Goal: Task Accomplishment & Management: Complete application form

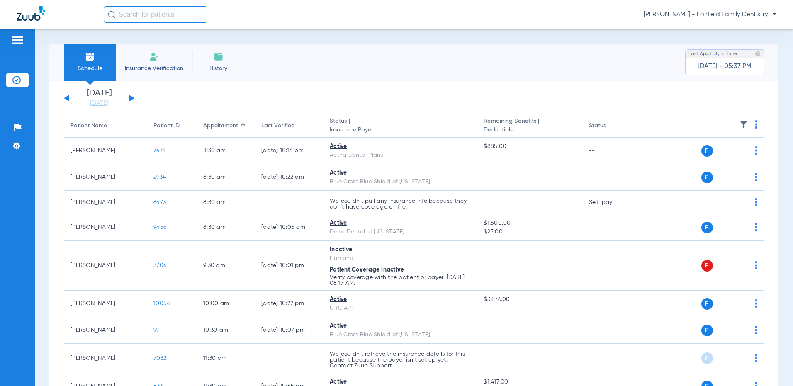
click at [129, 100] on div "[DATE] [DATE] [DATE] [DATE] [DATE] [DATE] [DATE] [DATE] [DATE] [DATE] [DATE] [D…" at bounding box center [99, 98] width 70 height 18
click at [131, 97] on button at bounding box center [131, 98] width 5 height 6
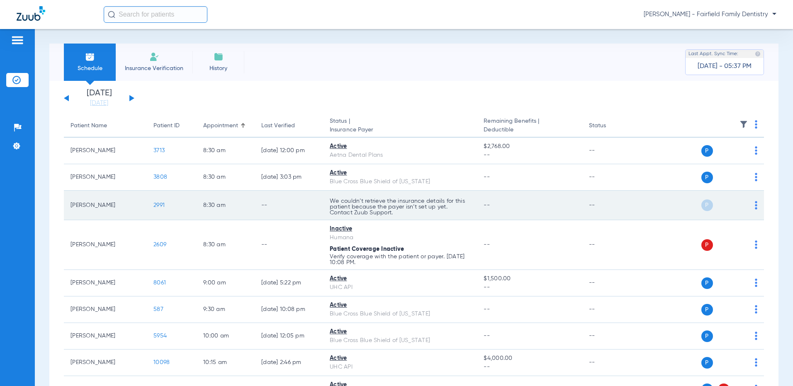
click at [157, 206] on span "2991" at bounding box center [158, 205] width 11 height 6
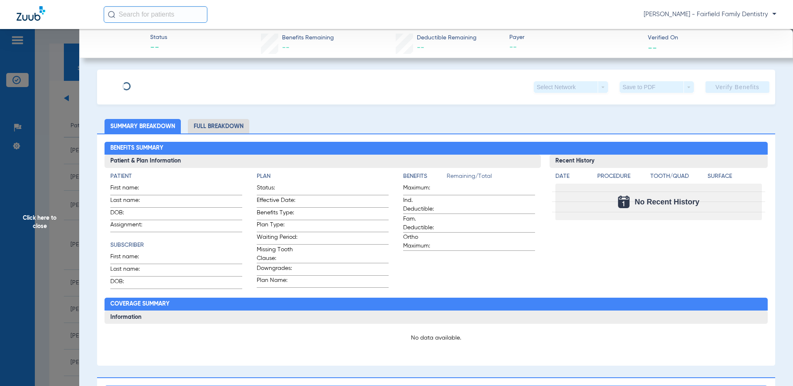
type input "[PERSON_NAME]"
type input "[DATE]"
type input "000M1D024889"
type input "MDVHDN11"
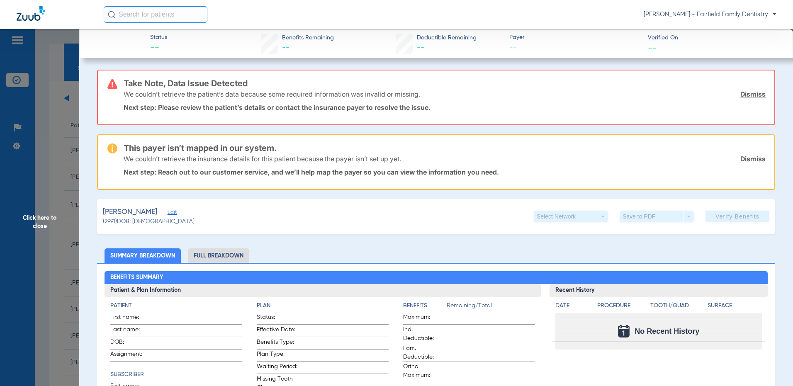
click at [168, 212] on span "Edit" at bounding box center [171, 213] width 7 height 8
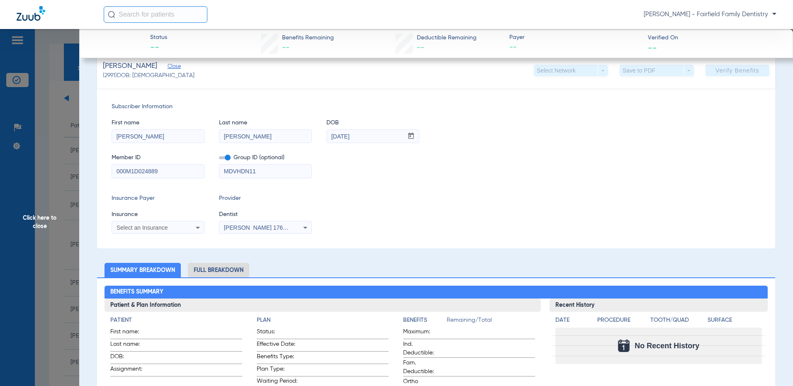
scroll to position [166, 0]
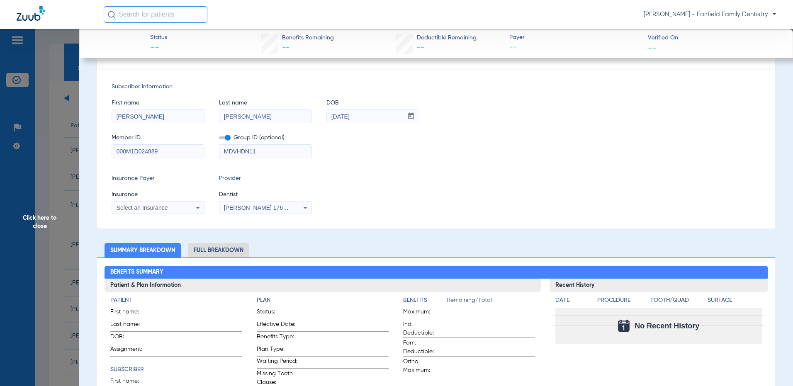
click at [158, 209] on span "Select an Insurance" at bounding box center [142, 207] width 51 height 7
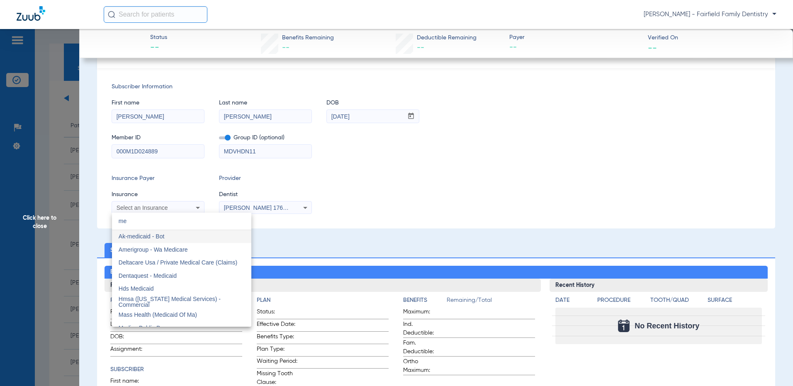
type input "m"
